Goal: Task Accomplishment & Management: Complete application form

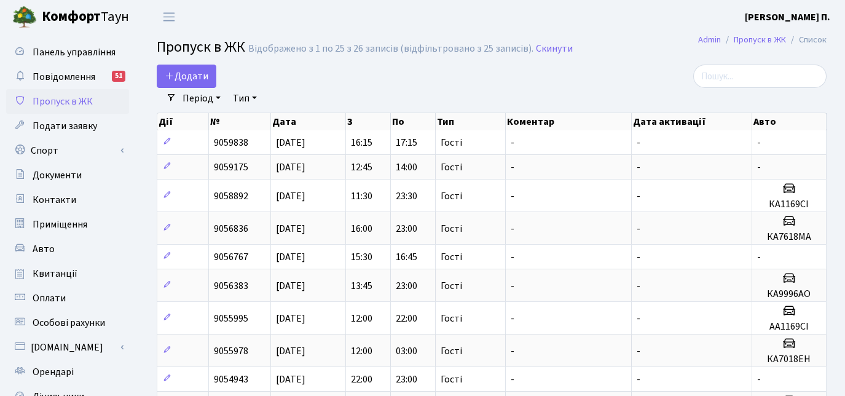
select select "25"
click at [209, 77] on link "Додати" at bounding box center [187, 75] width 60 height 23
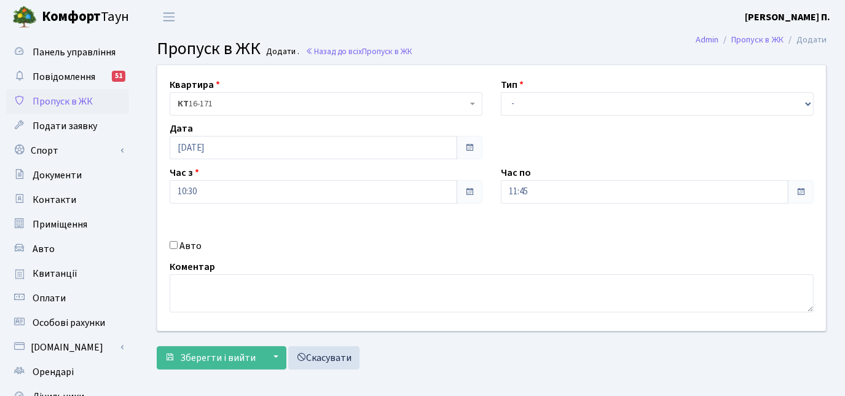
click at [172, 241] on input "Авто" at bounding box center [174, 245] width 8 height 8
checkbox input "true"
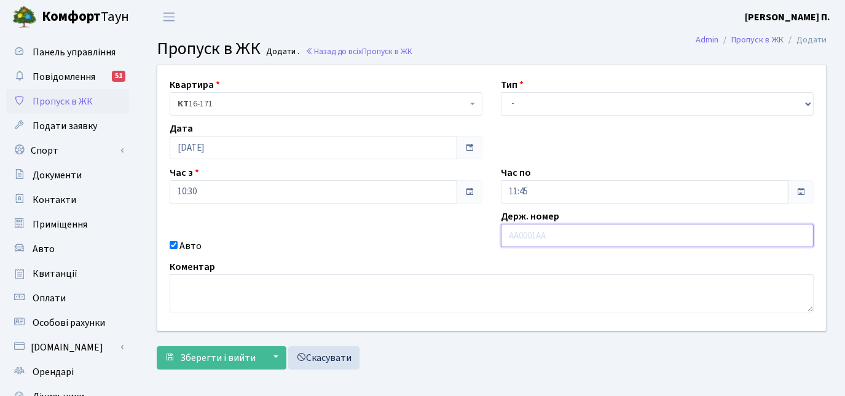
click at [519, 233] on input "text" at bounding box center [657, 235] width 313 height 23
paste input "КА0647ЕС"
type input "КА0647ЕС"
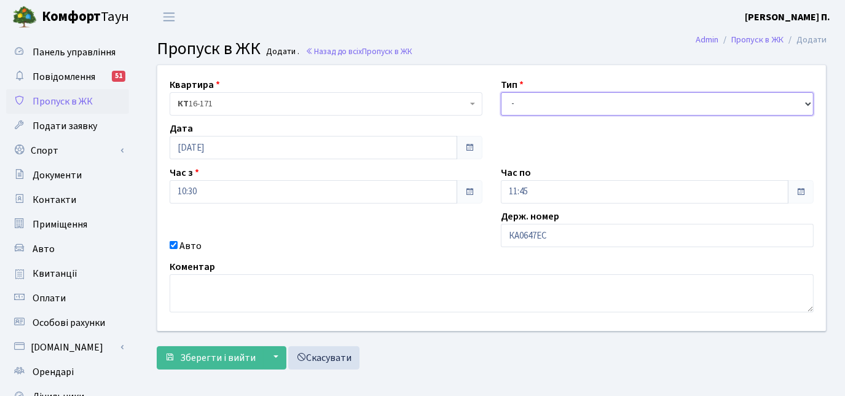
drag, startPoint x: 551, startPoint y: 107, endPoint x: 545, endPoint y: 116, distance: 10.6
click at [545, 116] on div "Квартира <b>КТ</b>&nbsp;&nbsp;&nbsp;&nbsp;16-171 КТ 16-171 Тип - Доставка Таксі…" at bounding box center [491, 197] width 687 height 265
select select "2"
click at [501, 92] on select "- Доставка Таксі Гості Сервіс" at bounding box center [657, 103] width 313 height 23
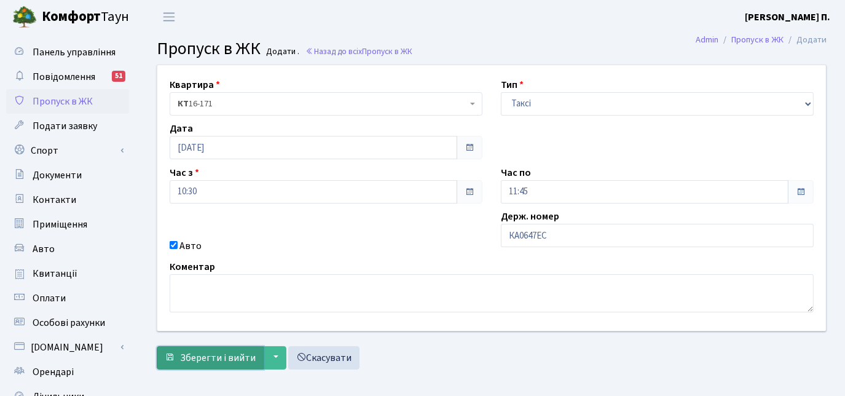
click at [215, 364] on button "Зберегти і вийти" at bounding box center [210, 357] width 107 height 23
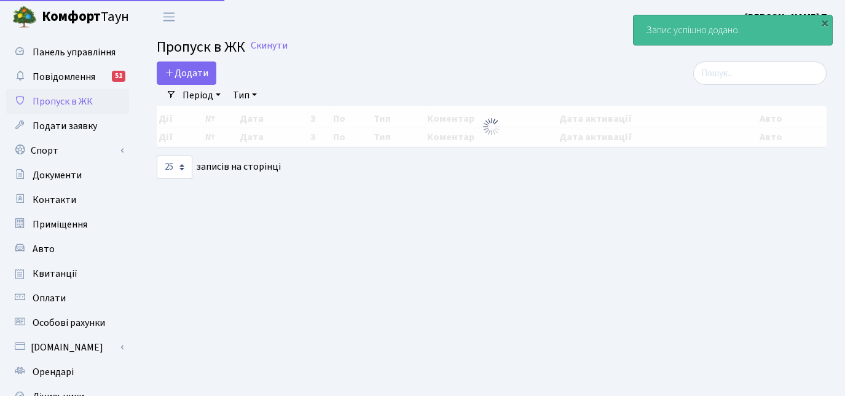
select select "25"
